Goal: Task Accomplishment & Management: Manage account settings

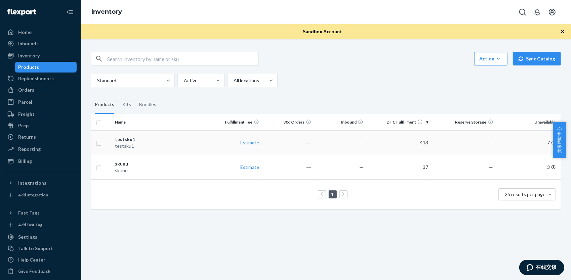
click at [126, 140] on div "testsku1" at bounding box center [161, 139] width 92 height 7
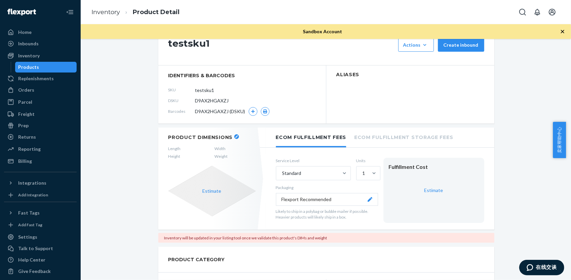
scroll to position [25, 0]
click at [235, 136] on icon "button" at bounding box center [236, 136] width 3 height 3
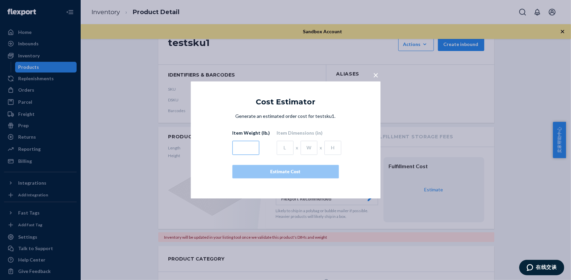
click at [250, 151] on input "text" at bounding box center [245, 148] width 27 height 14
type input "50"
click at [286, 148] on input "text" at bounding box center [285, 148] width 17 height 14
type input "10"
click at [303, 150] on input "text" at bounding box center [308, 148] width 17 height 14
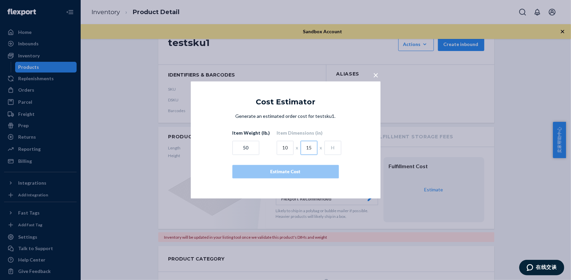
type input "15"
click at [326, 147] on input "text" at bounding box center [332, 148] width 17 height 14
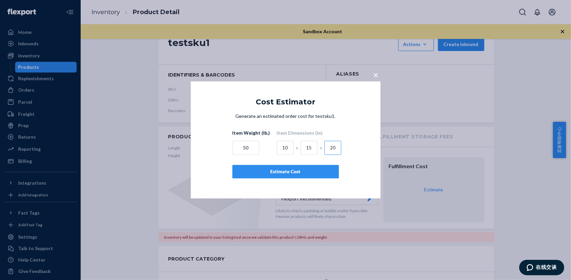
type input "20"
click at [309, 174] on div "Estimate Cost" at bounding box center [285, 172] width 95 height 7
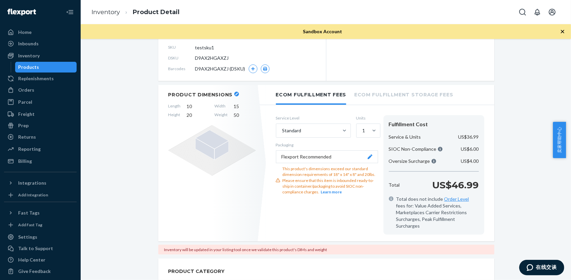
scroll to position [69, 0]
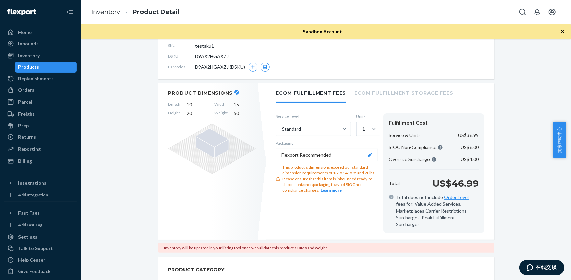
click at [234, 90] on button "button" at bounding box center [236, 92] width 5 height 5
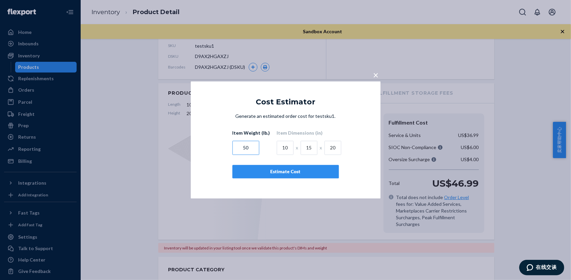
click at [251, 149] on input "50" at bounding box center [245, 148] width 27 height 14
type input "5"
type input "19"
click at [286, 148] on input "10" at bounding box center [285, 148] width 17 height 14
type input "18"
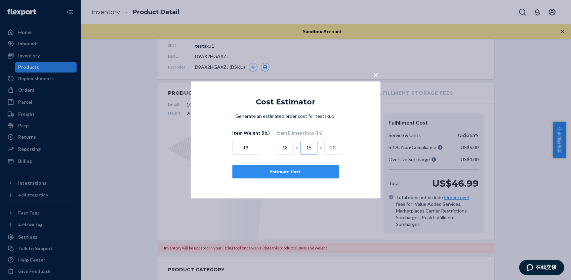
click at [312, 149] on input "15" at bounding box center [308, 148] width 17 height 14
click at [307, 147] on input "1" at bounding box center [308, 148] width 17 height 14
click at [308, 148] on input "1" at bounding box center [308, 148] width 17 height 14
type input "14"
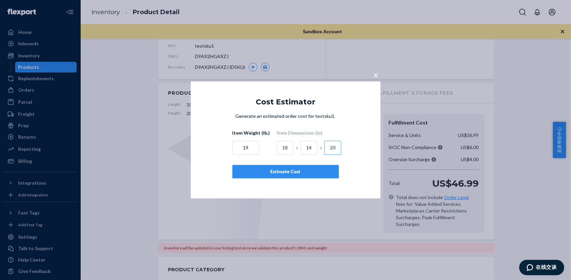
click at [334, 149] on input "20" at bounding box center [332, 148] width 17 height 14
type input "2"
type input "8"
click at [314, 169] on div "Estimate Cost" at bounding box center [285, 172] width 95 height 7
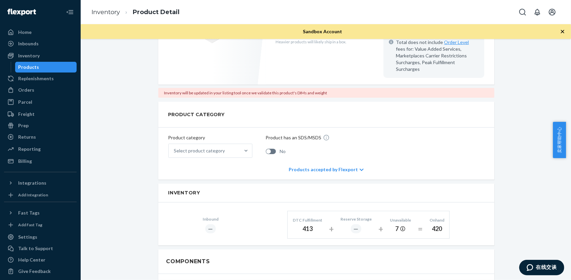
scroll to position [194, 0]
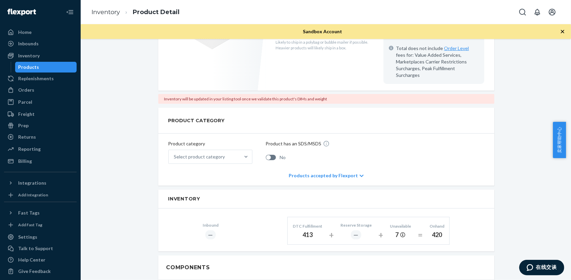
click at [53, 70] on div "Products" at bounding box center [46, 67] width 61 height 9
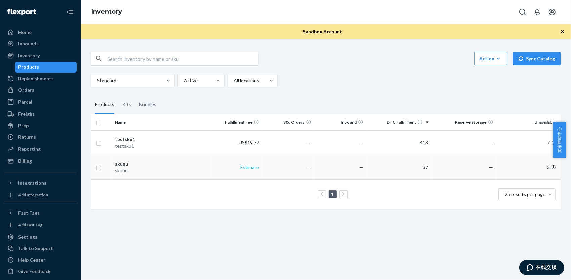
click at [247, 167] on link "Estimate" at bounding box center [249, 167] width 19 height 6
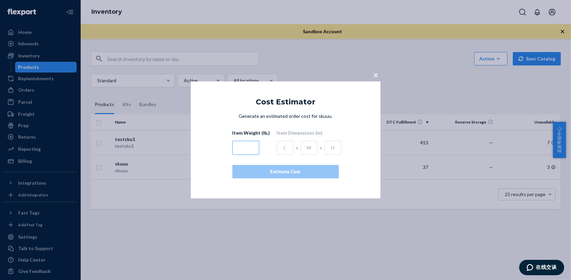
click at [248, 148] on input "text" at bounding box center [245, 148] width 27 height 14
type input "19"
click at [282, 151] on input "text" at bounding box center [285, 148] width 17 height 14
type input "17"
click at [304, 149] on input "text" at bounding box center [308, 148] width 17 height 14
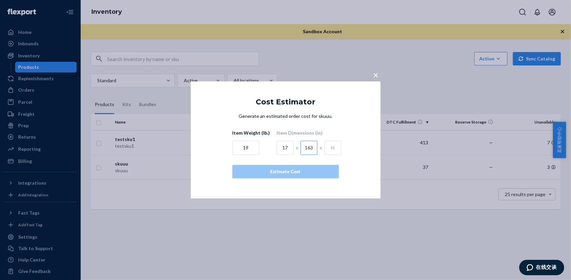
click at [304, 149] on input "163" at bounding box center [308, 148] width 17 height 14
click at [313, 148] on input "63" at bounding box center [308, 148] width 17 height 14
type input "6"
type input "13"
click at [329, 150] on input "text" at bounding box center [332, 148] width 17 height 14
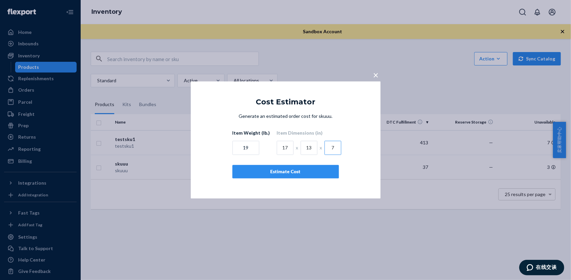
type input "7"
click at [306, 171] on div "Estimate Cost" at bounding box center [285, 172] width 95 height 7
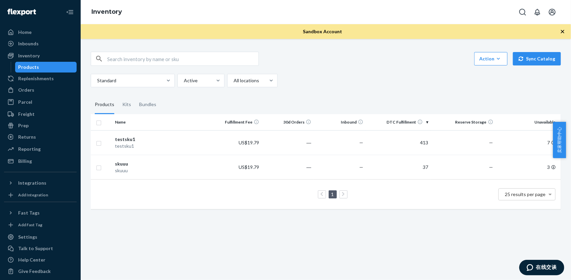
scroll to position [4, 0]
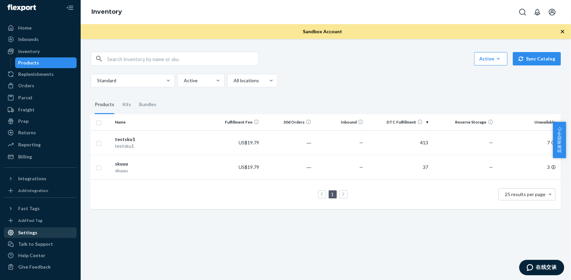
click at [35, 232] on div "Settings" at bounding box center [27, 233] width 19 height 7
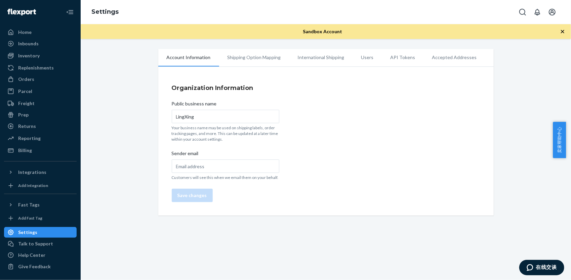
click at [390, 55] on li "API Tokens" at bounding box center [403, 57] width 42 height 17
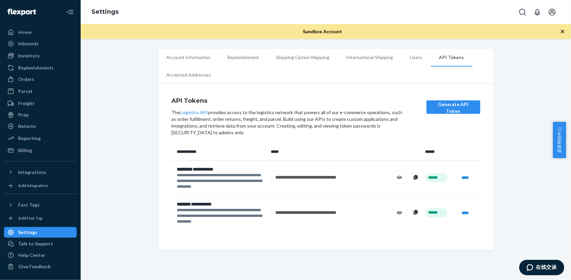
click at [399, 177] on icon at bounding box center [399, 177] width 5 height 5
click at [414, 213] on icon at bounding box center [416, 212] width 4 height 5
click at [39, 46] on div "Inbounds" at bounding box center [40, 43] width 71 height 9
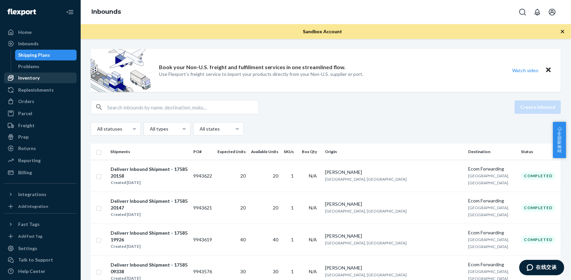
click at [39, 77] on div "Inventory" at bounding box center [29, 78] width 22 height 7
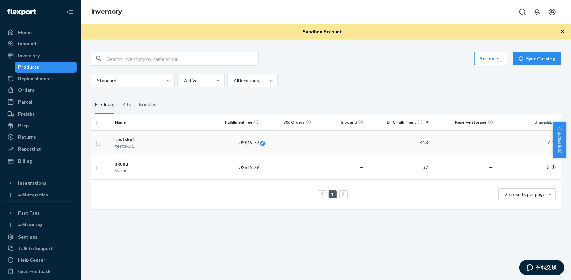
click at [261, 143] on icon at bounding box center [262, 143] width 3 height 3
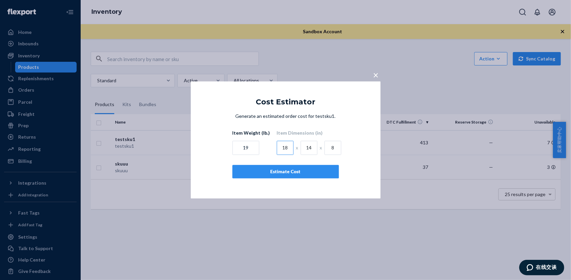
click at [288, 147] on input "18" at bounding box center [285, 148] width 17 height 14
